Goal: Task Accomplishment & Management: Use online tool/utility

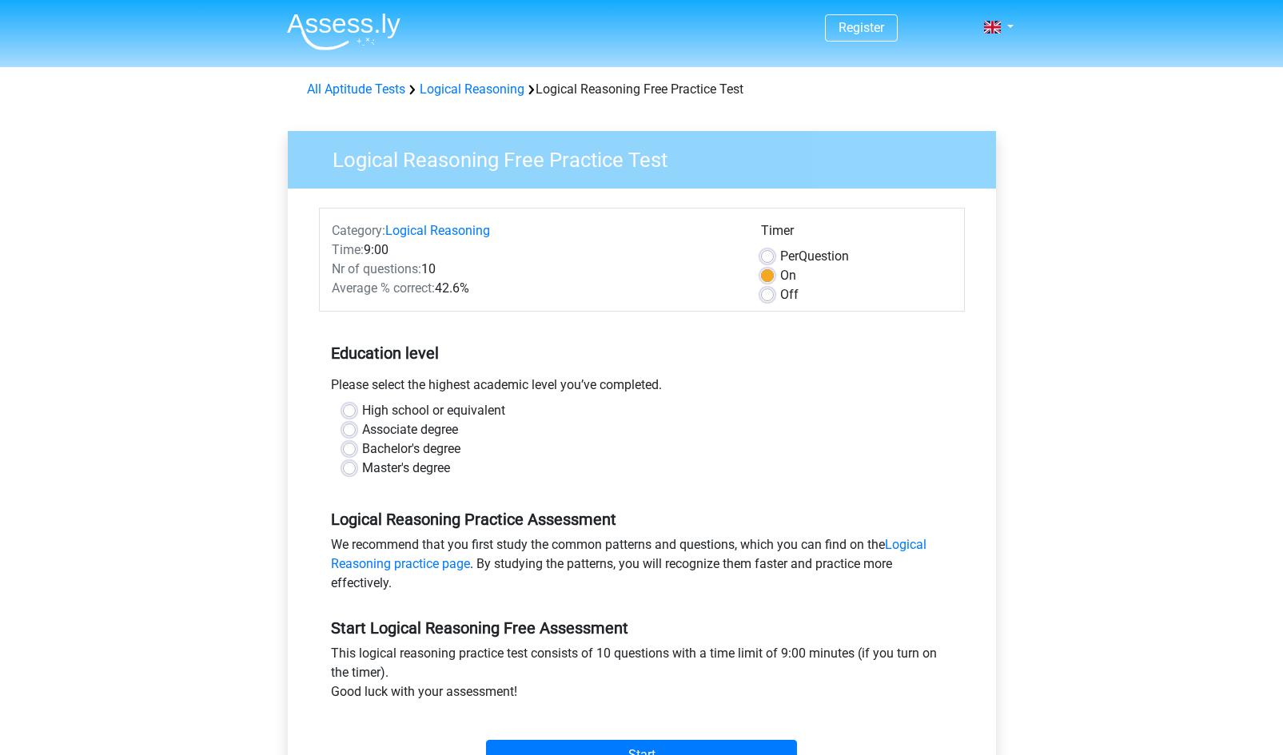
click at [356, 468] on div "Master's degree" at bounding box center [642, 468] width 598 height 19
click at [362, 469] on label "Master's degree" at bounding box center [406, 468] width 88 height 19
click at [354, 469] on input "Master's degree" at bounding box center [349, 467] width 13 height 16
radio input "true"
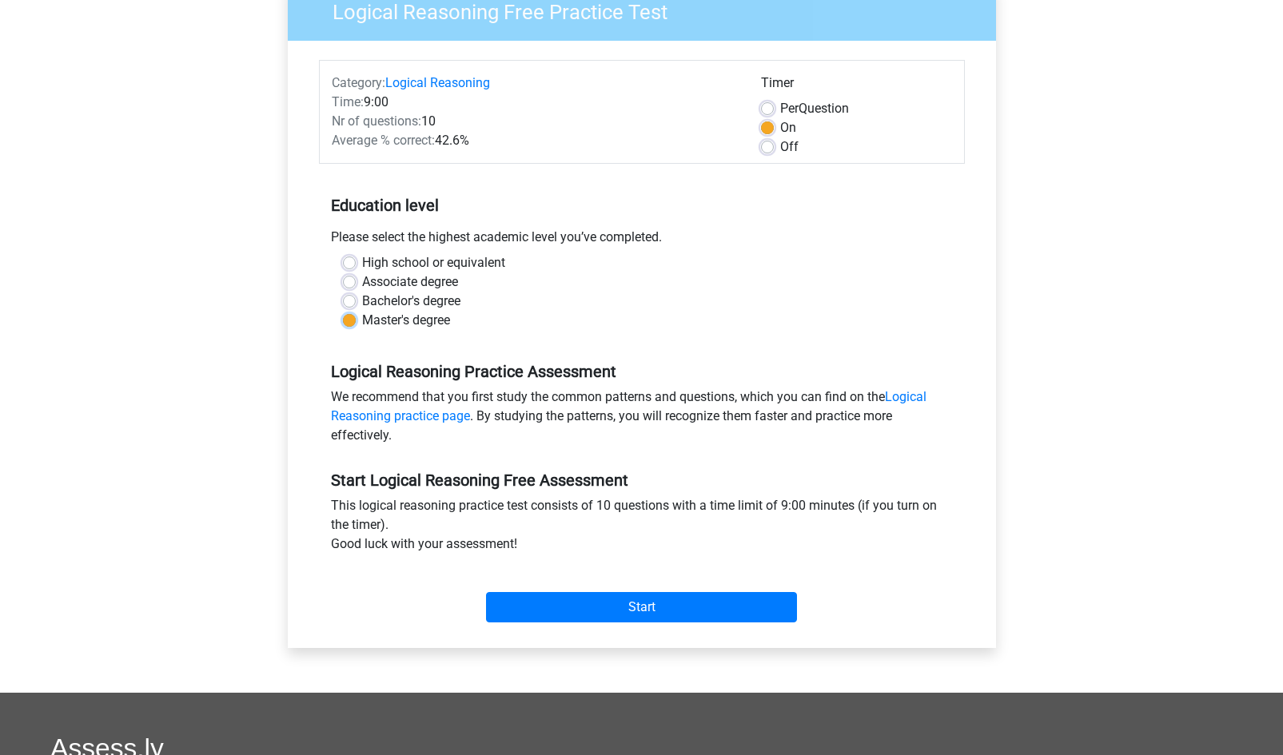
scroll to position [145, 0]
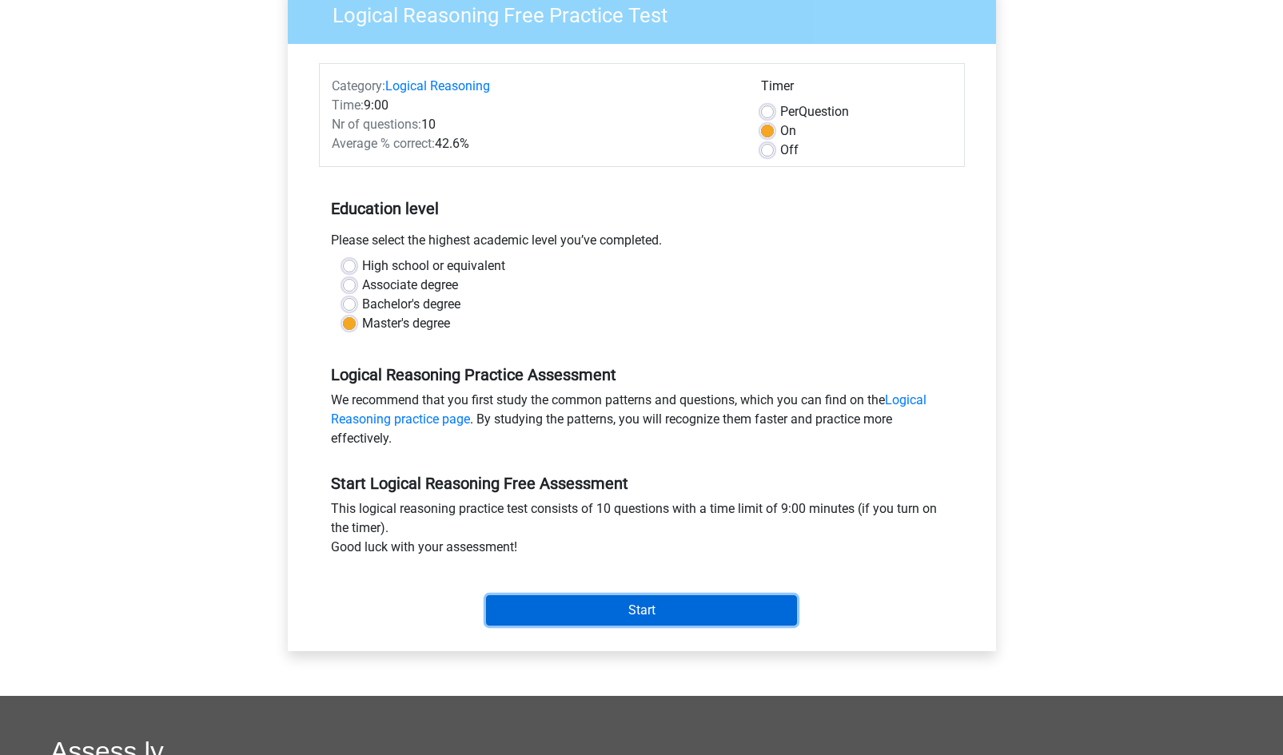
click at [562, 608] on input "Start" at bounding box center [641, 610] width 311 height 30
